Goal: Task Accomplishment & Management: Complete application form

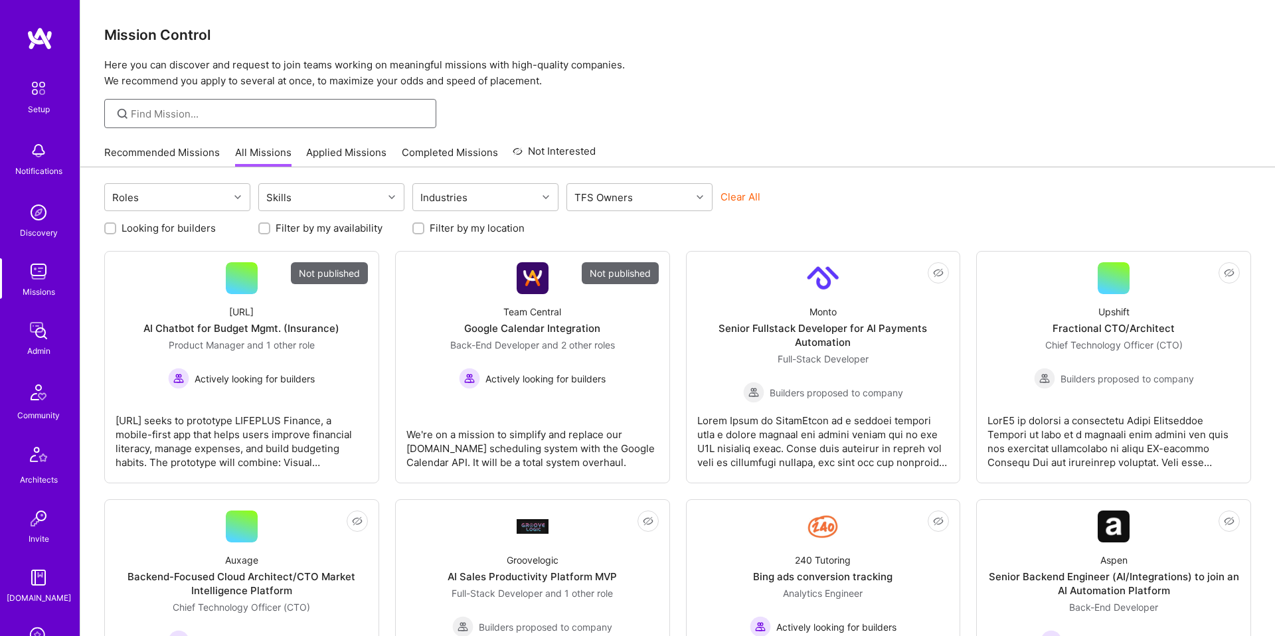
click at [177, 109] on input at bounding box center [279, 114] width 296 height 14
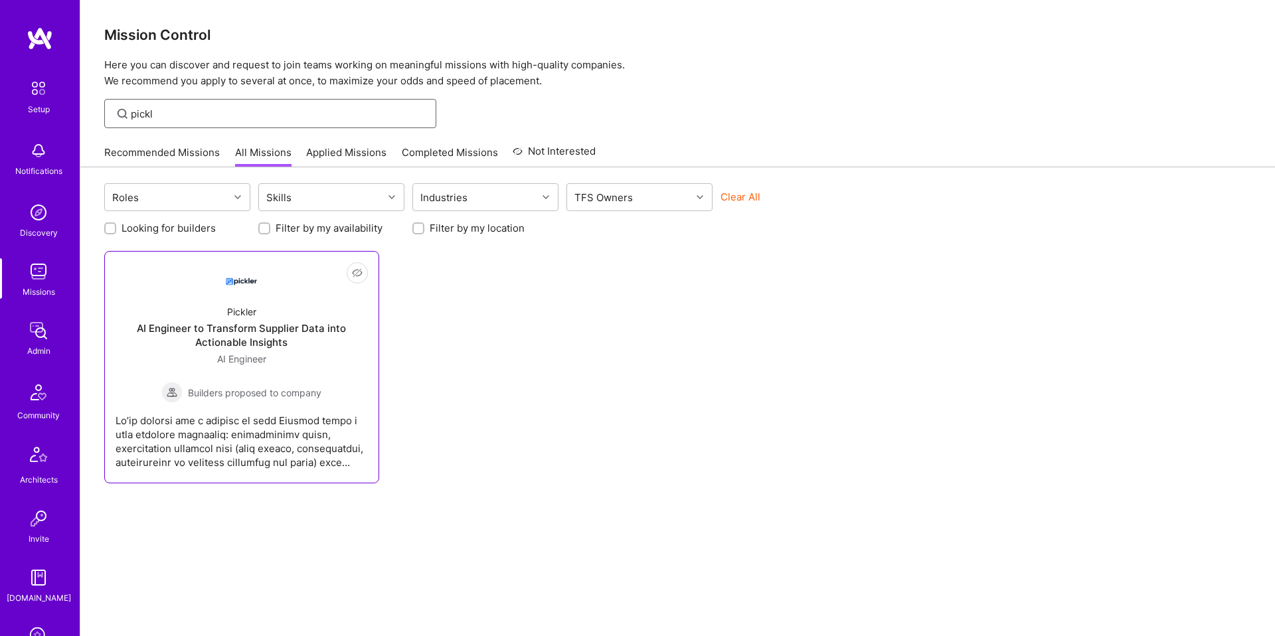
type input "pickl"
click at [219, 294] on div "Pickler AI Engineer to Transform Supplier Data into Actionable Insights AI Engi…" at bounding box center [242, 348] width 252 height 109
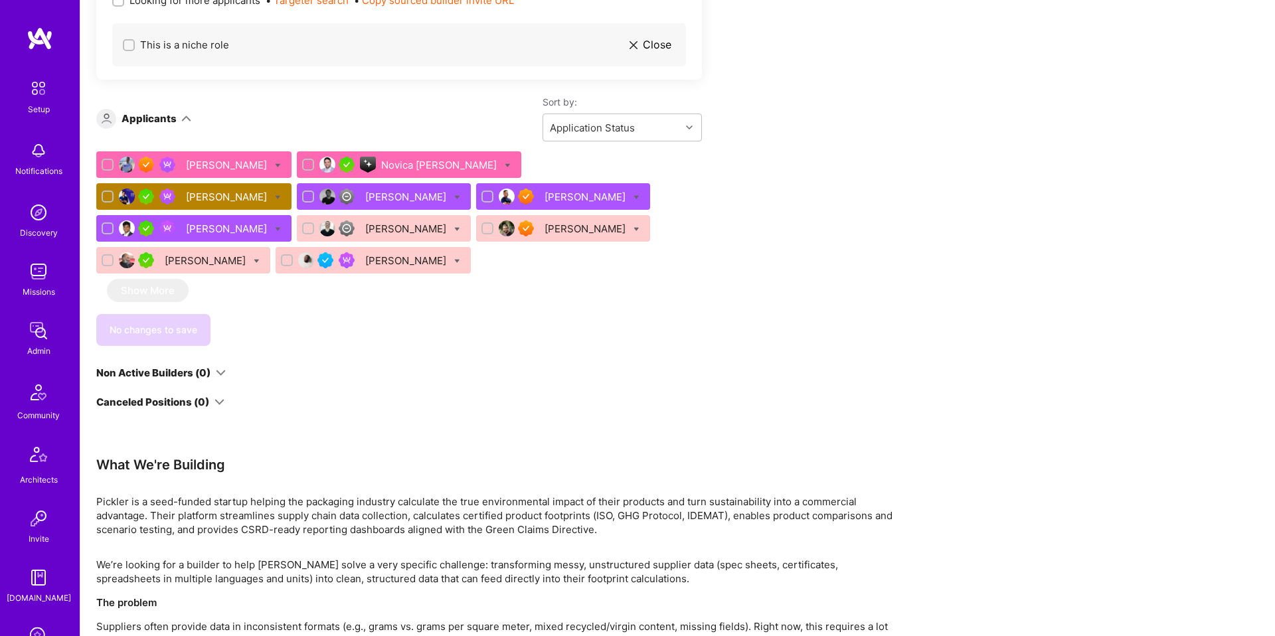
scroll to position [880, 0]
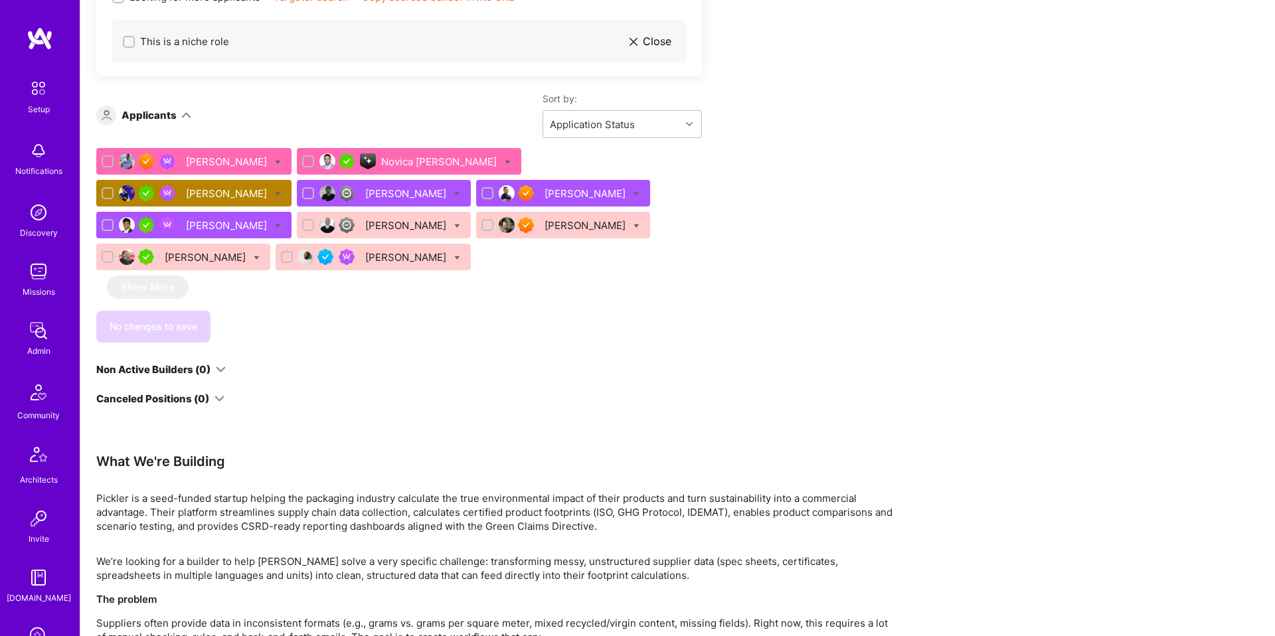
click at [270, 187] on div "Juan Roldan" at bounding box center [228, 194] width 84 height 14
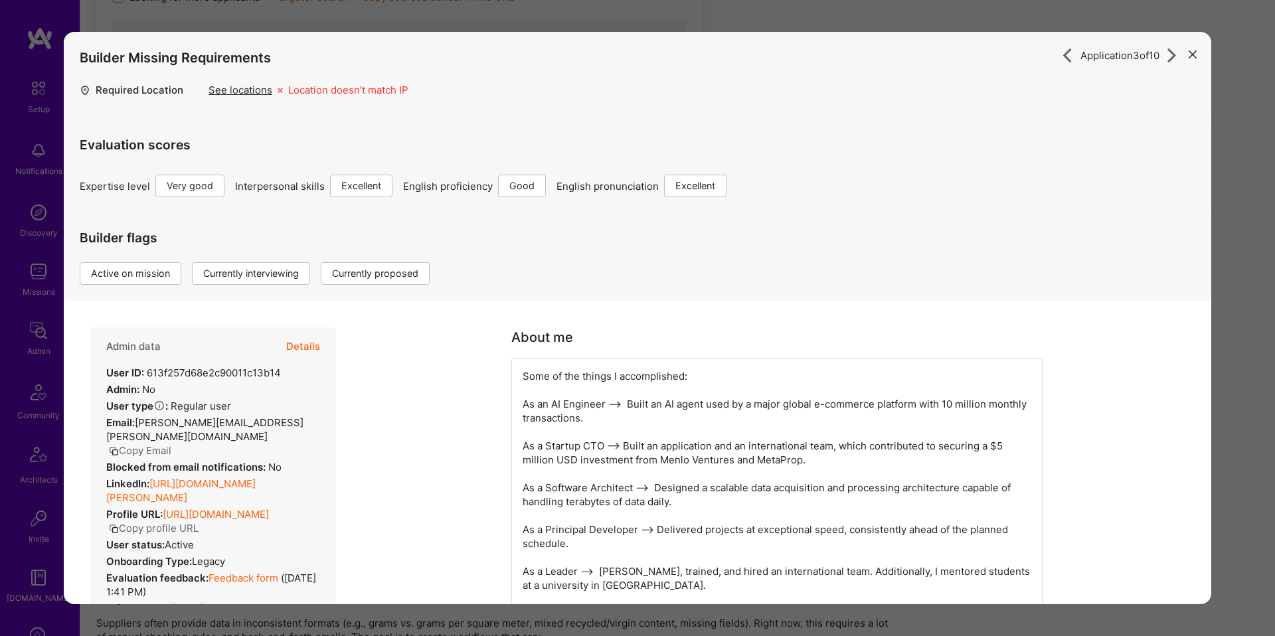
click at [312, 346] on button "Details" at bounding box center [303, 346] width 34 height 39
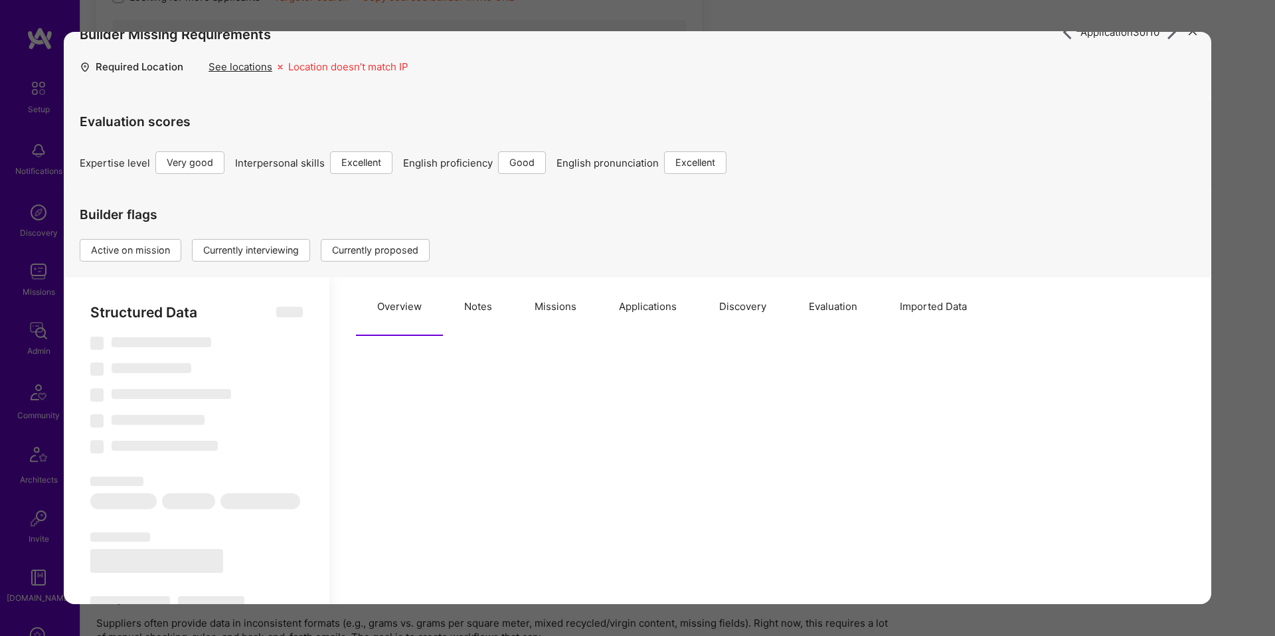
scroll to position [26, 0]
select select "Right Now"
select select "5"
select select "7"
select select "6"
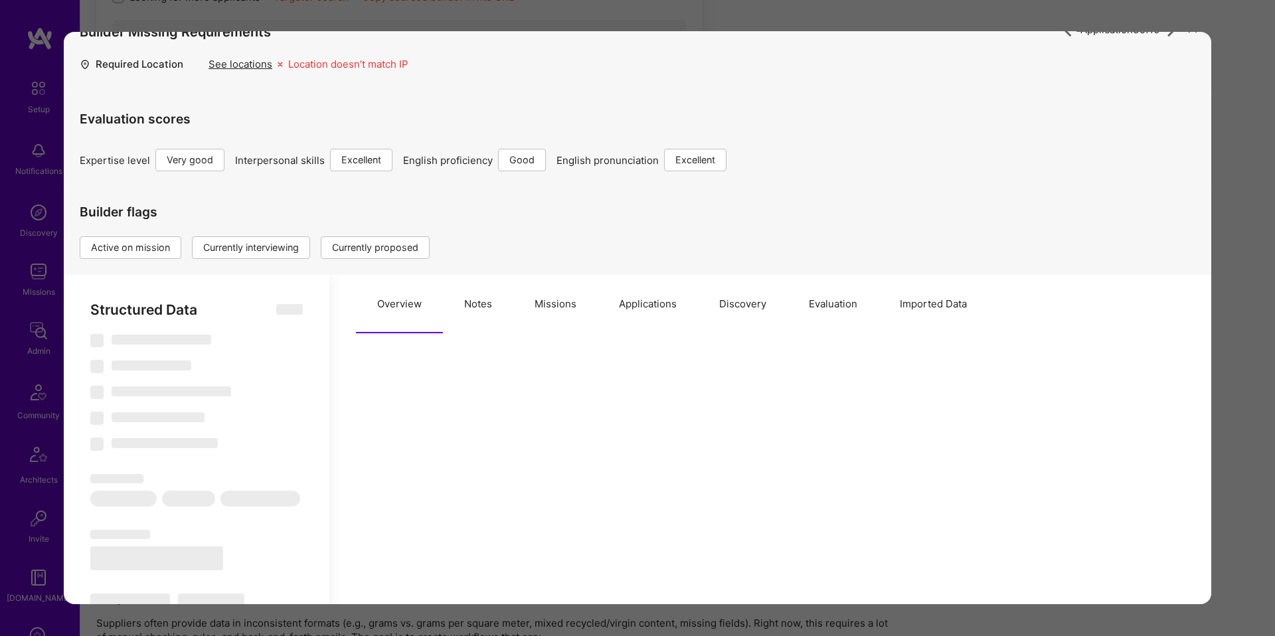
select select "7"
select select "SG"
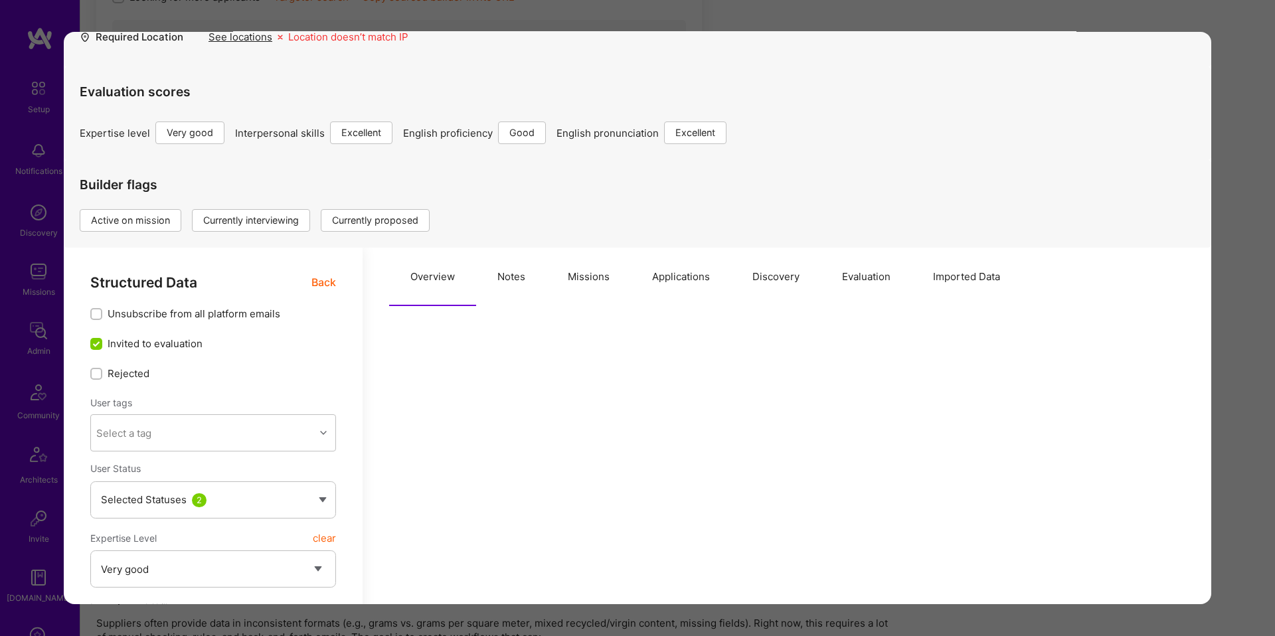
scroll to position [0, 0]
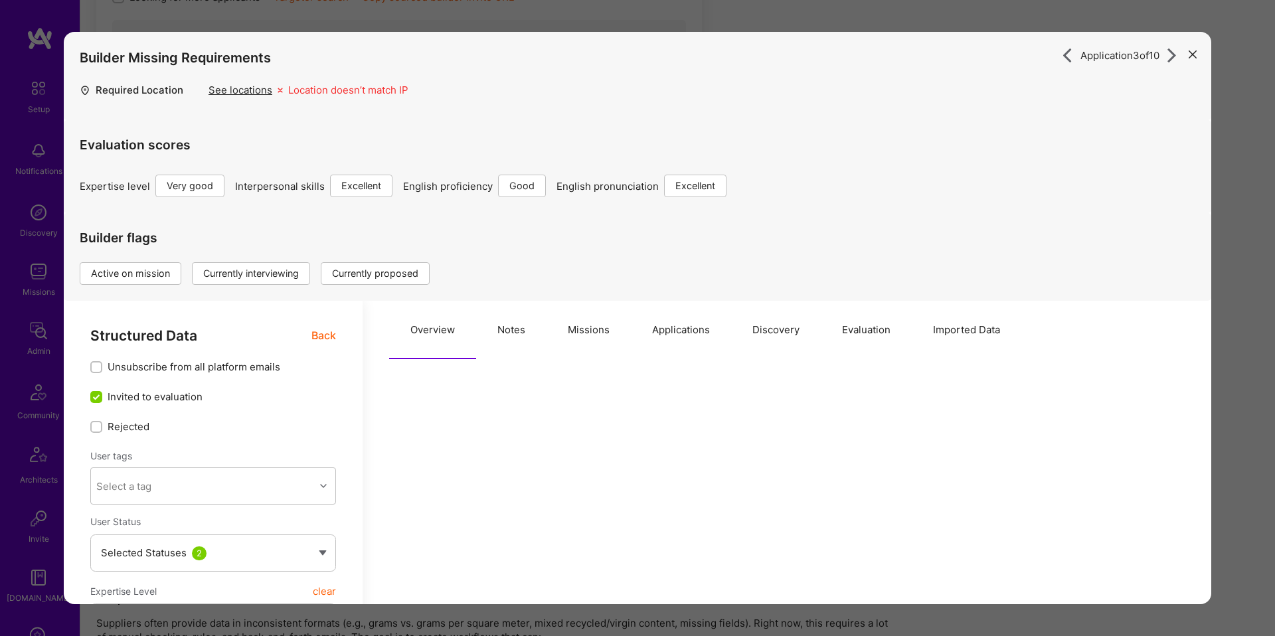
click at [675, 323] on button "Applications" at bounding box center [681, 330] width 100 height 58
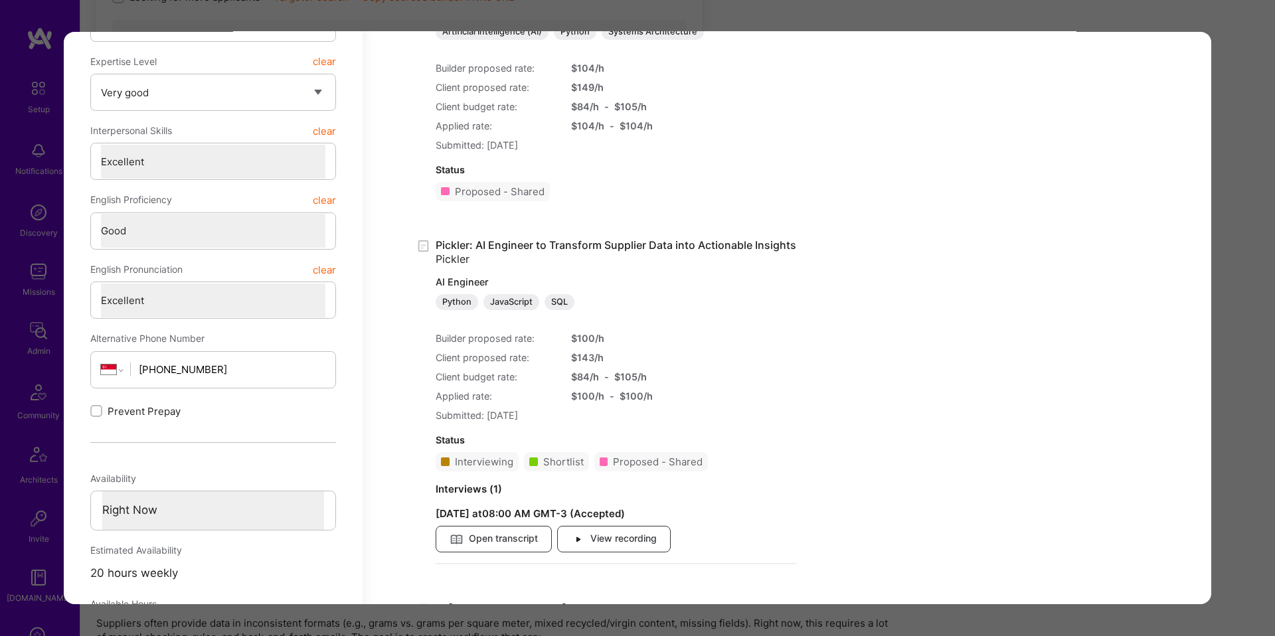
scroll to position [546, 0]
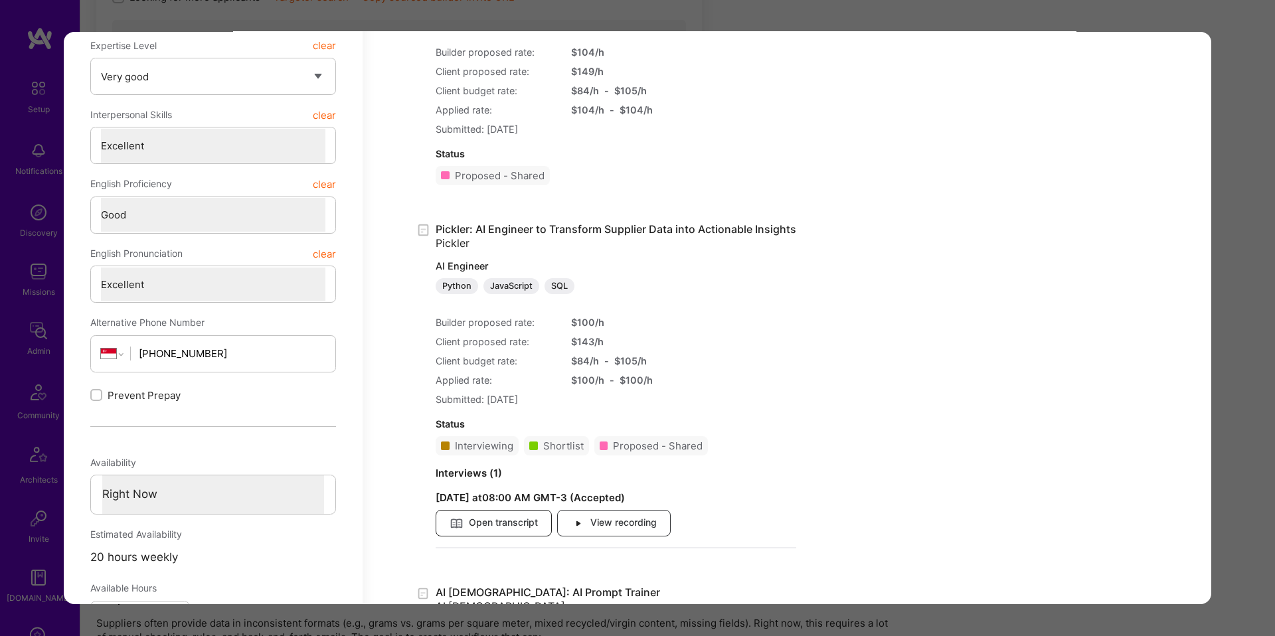
click at [517, 518] on span "Open transcript" at bounding box center [494, 524] width 88 height 15
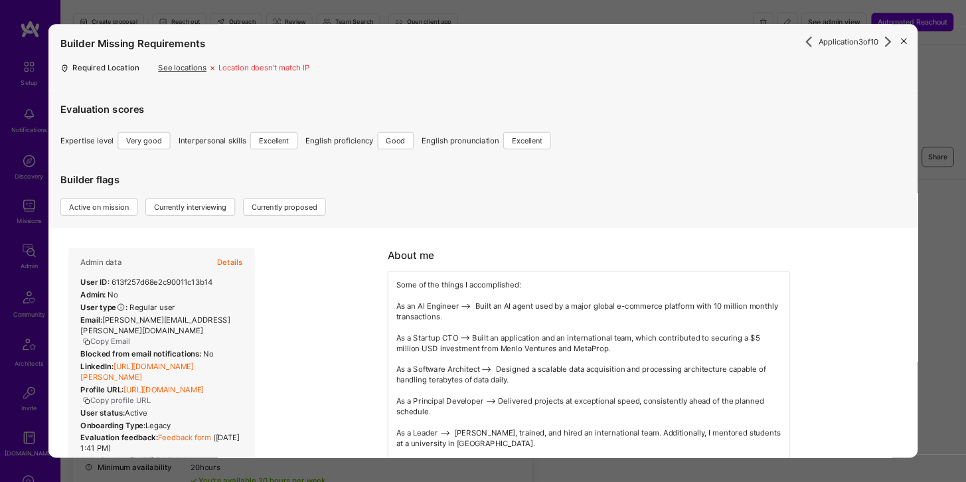
scroll to position [438, 0]
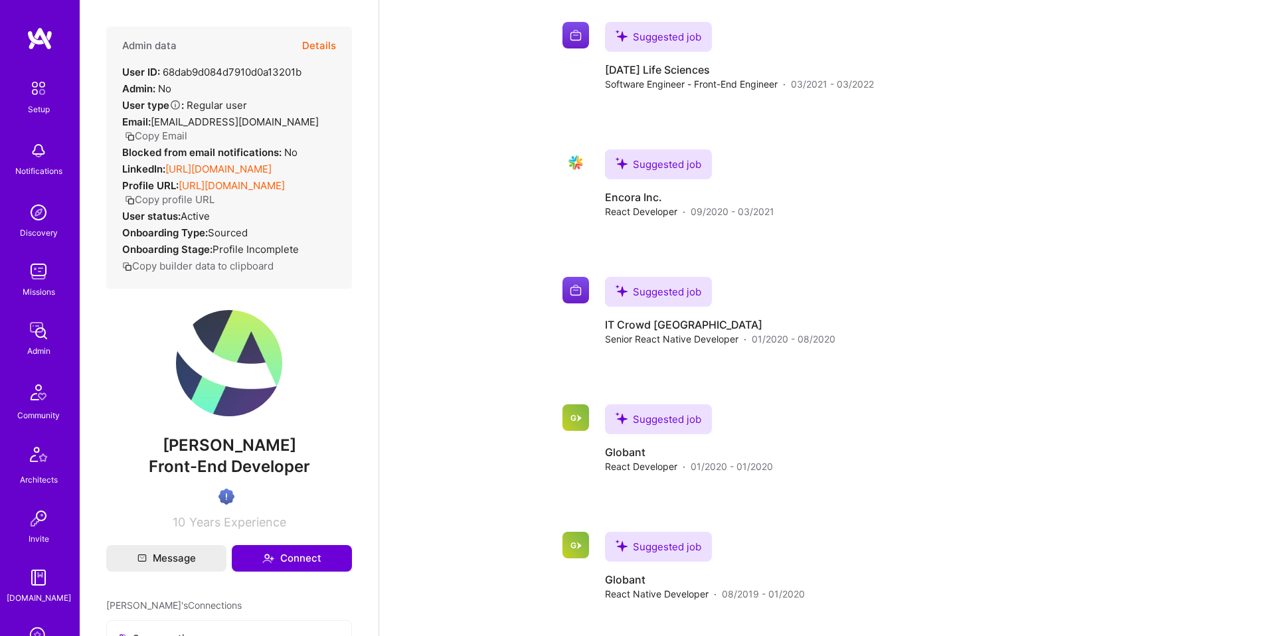
scroll to position [392, 0]
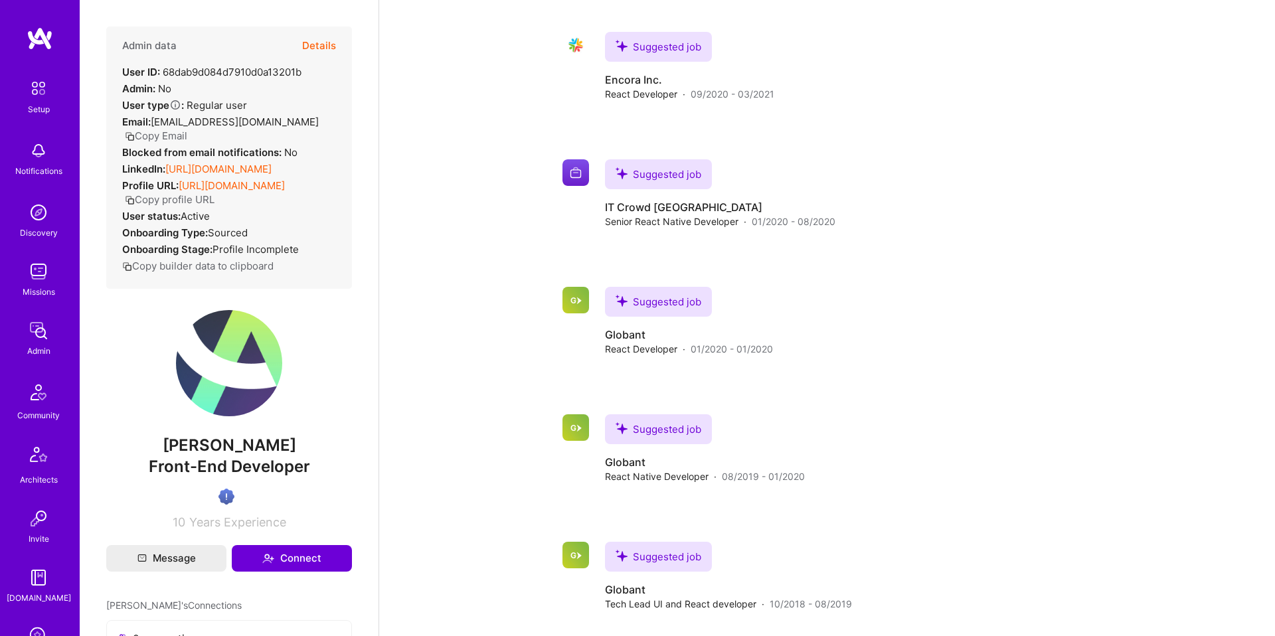
click at [272, 163] on link "https://linkedin.com/in/pabtab" at bounding box center [218, 169] width 106 height 13
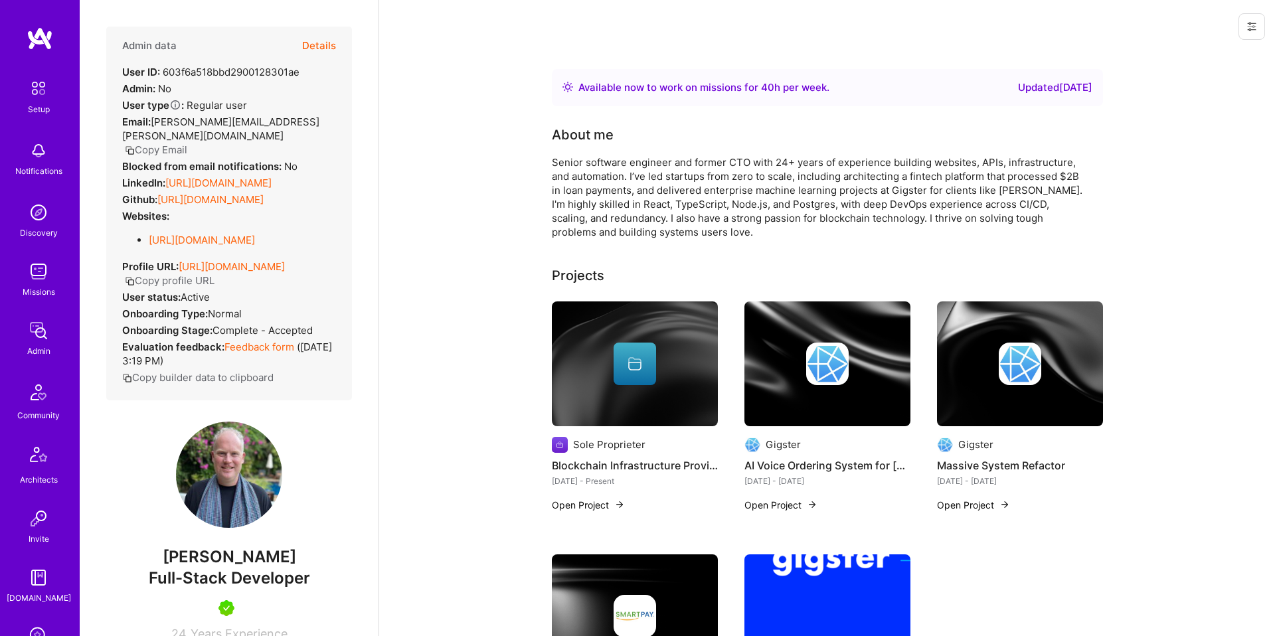
click at [329, 42] on button "Details" at bounding box center [319, 46] width 34 height 39
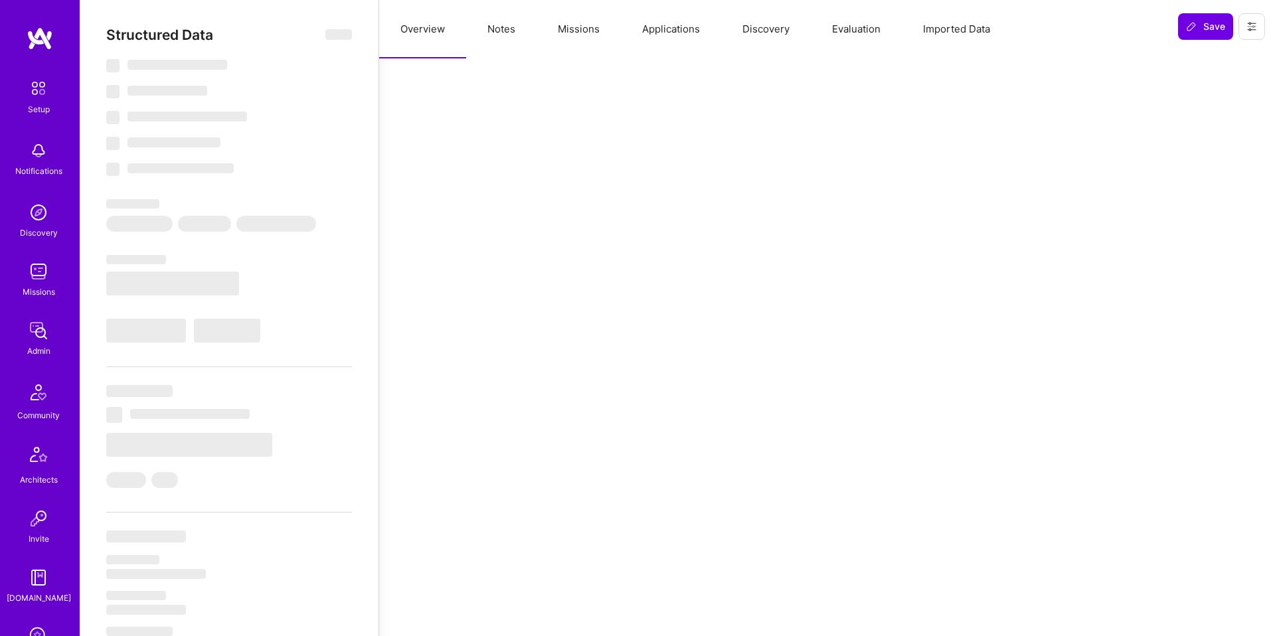
select select "Right Now"
select select "5"
select select "4"
select select "7"
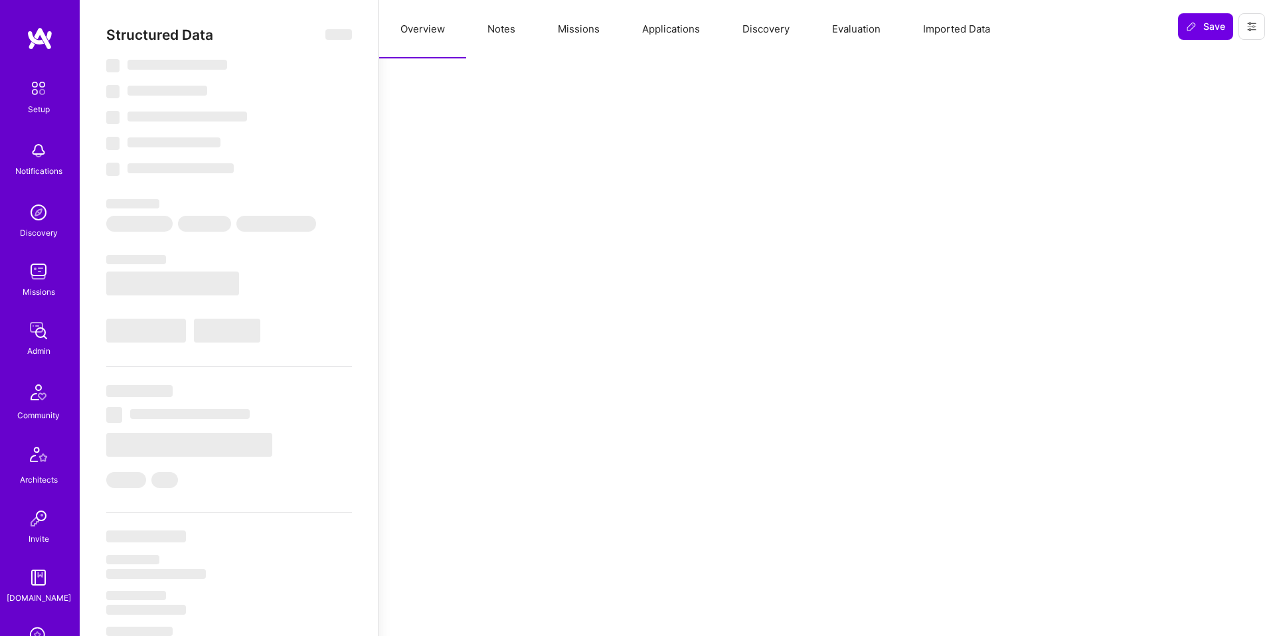
select select "US"
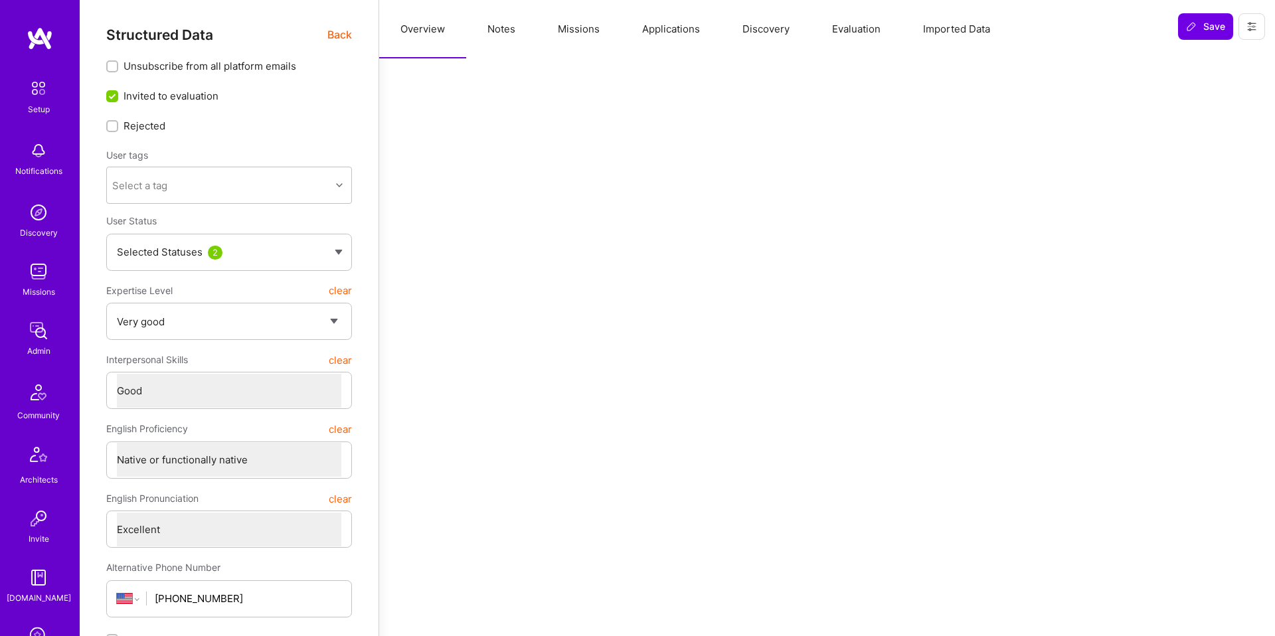
click at [572, 28] on button "Missions" at bounding box center [579, 29] width 84 height 58
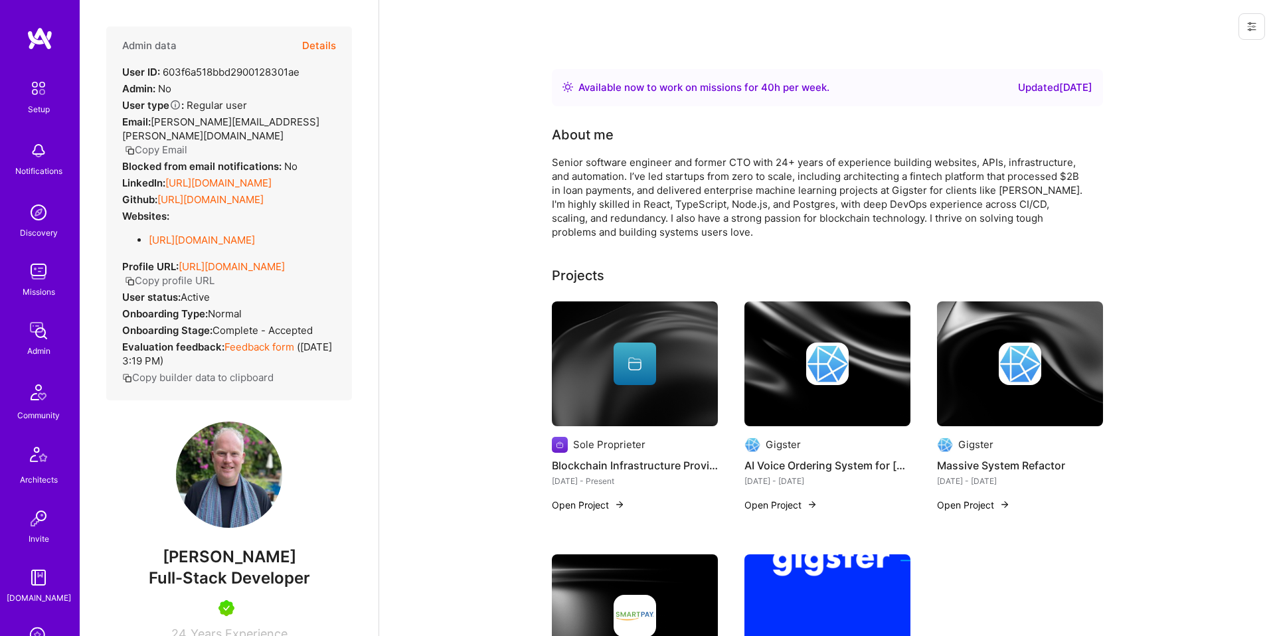
click at [258, 181] on link "[URL][DOMAIN_NAME]" at bounding box center [218, 183] width 106 height 13
